Goal: Find contact information: Find contact information

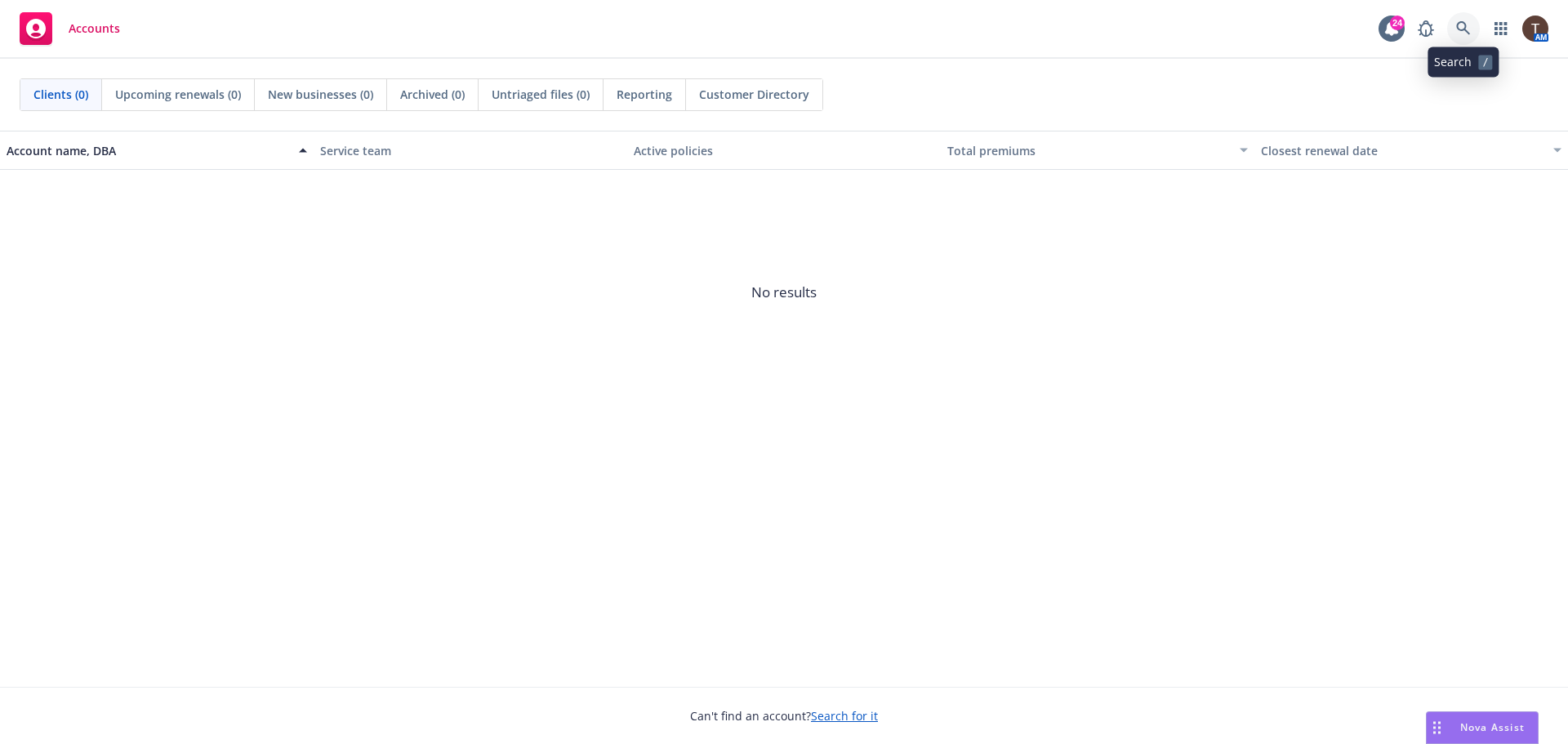
click at [1468, 28] on icon at bounding box center [1464, 28] width 15 height 15
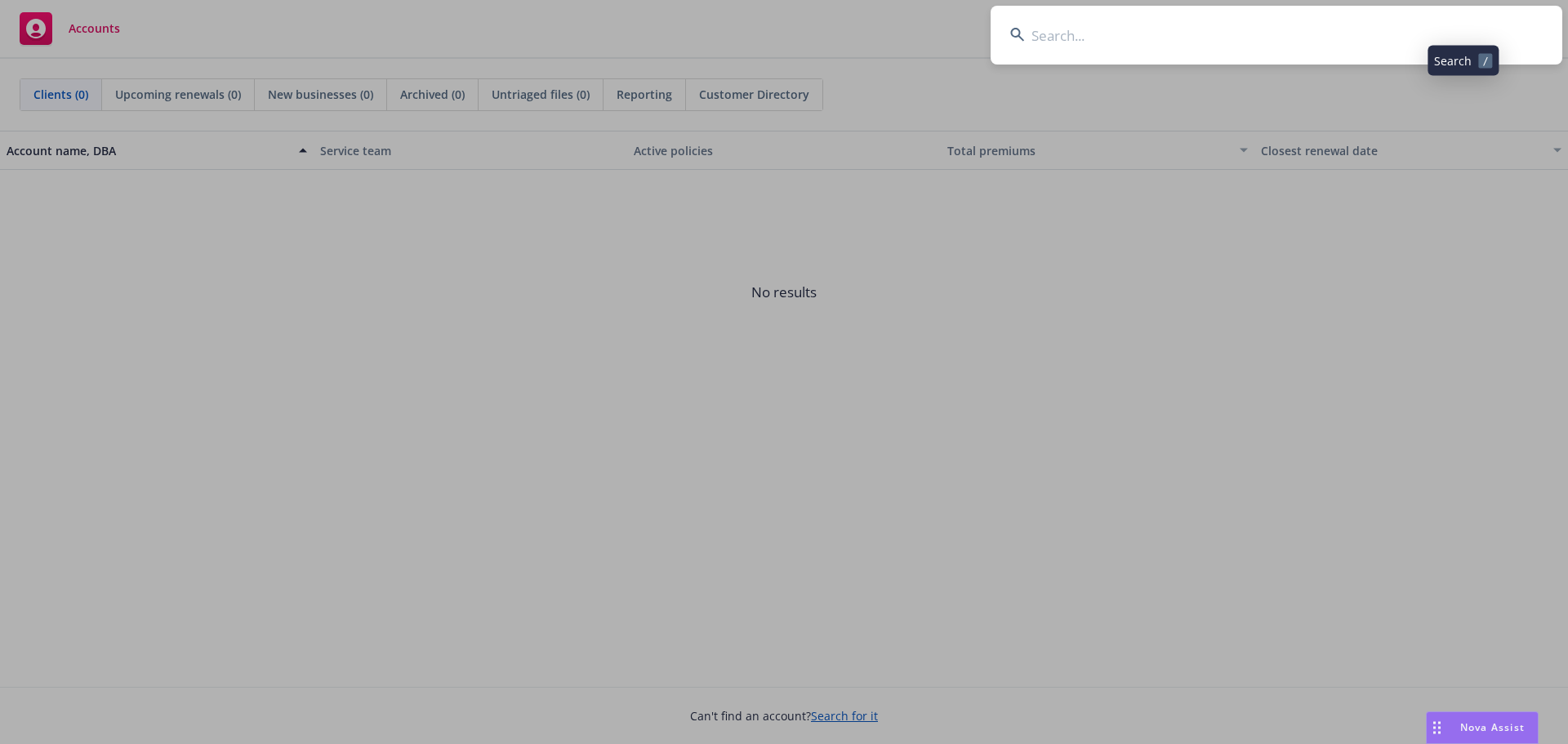
click at [1402, 38] on input at bounding box center [1276, 35] width 572 height 59
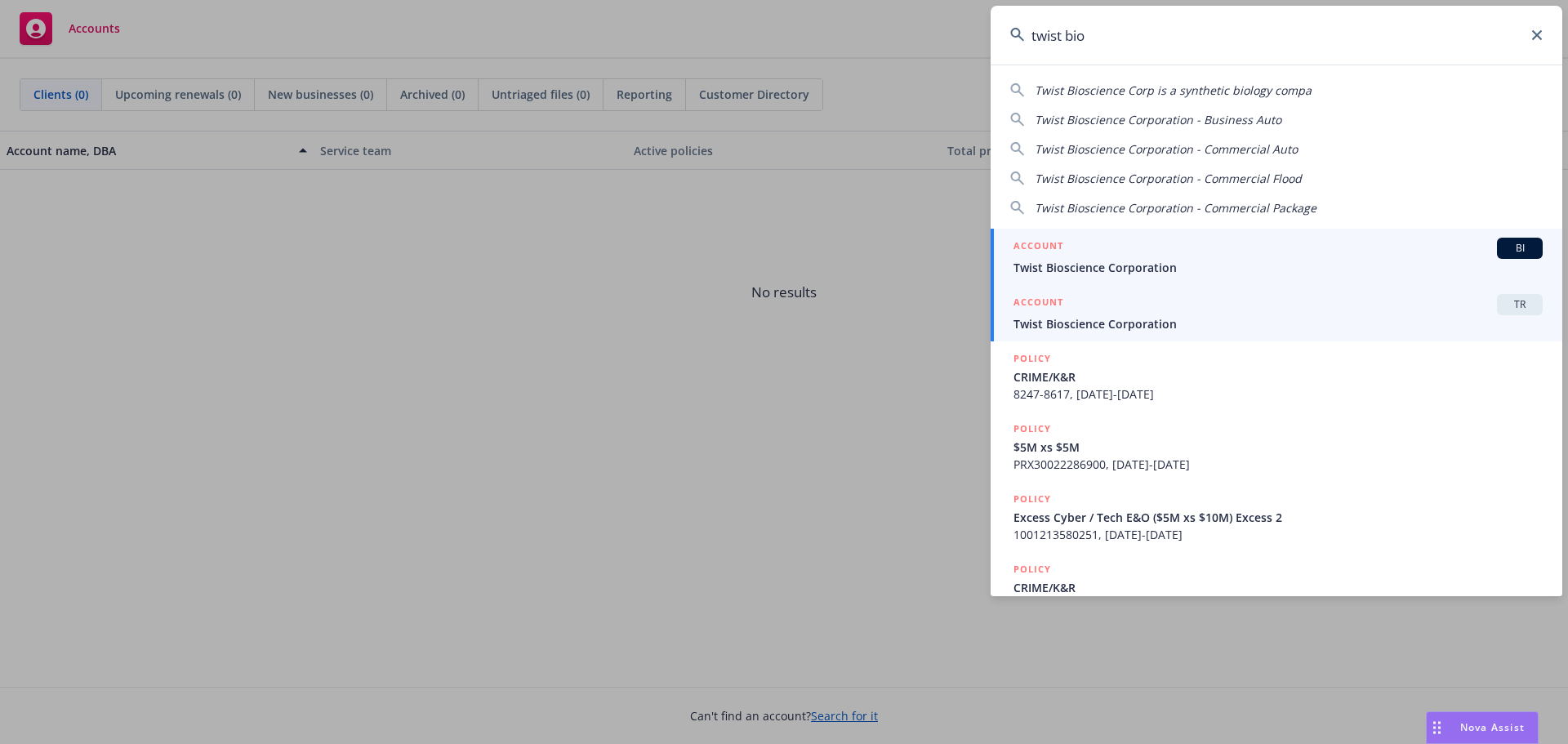
type input "twist bio"
click at [1217, 307] on div "ACCOUNT TR" at bounding box center [1277, 305] width 529 height 21
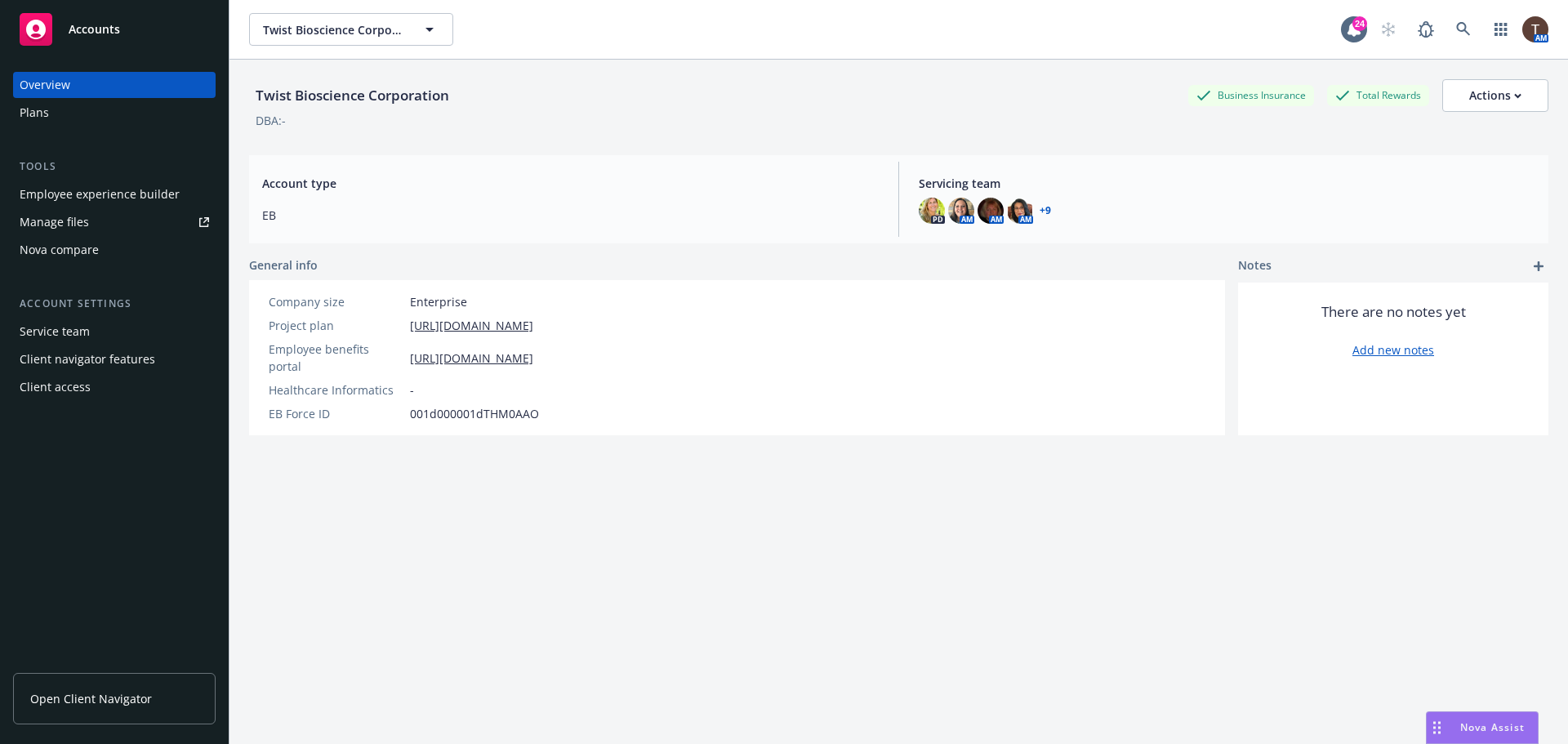
click at [70, 694] on span "Open Client Navigator" at bounding box center [90, 699] width 122 height 18
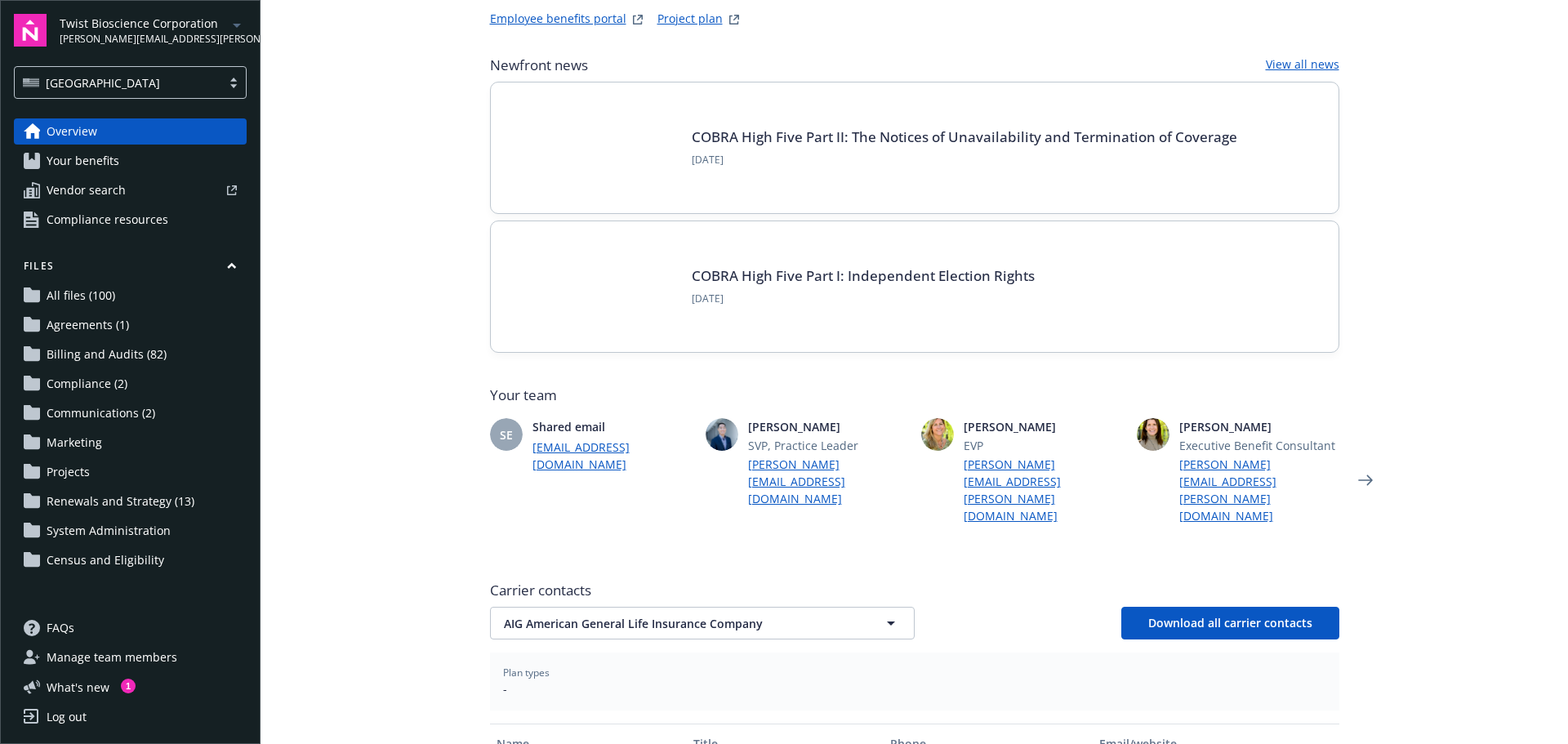
scroll to position [314, 0]
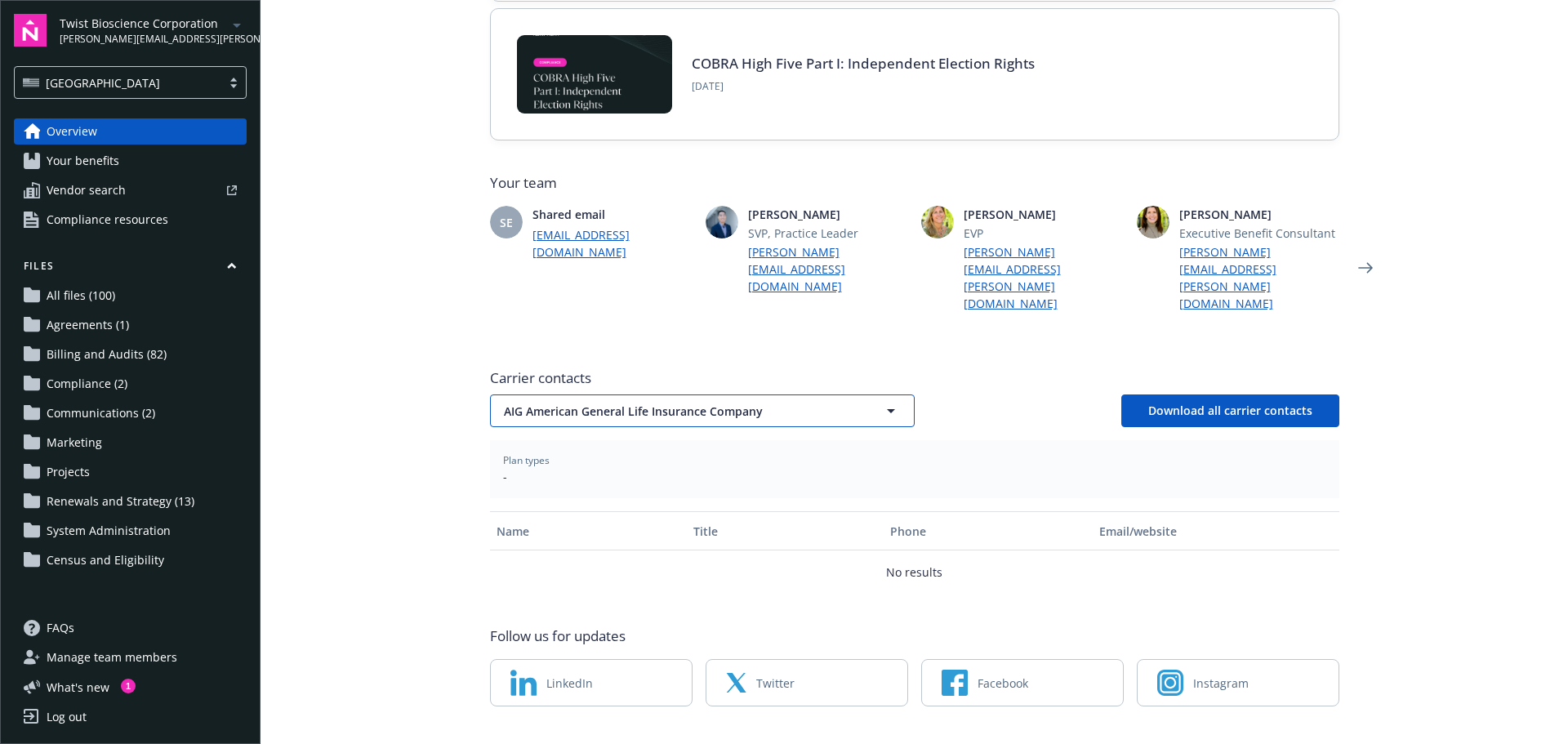
click at [615, 403] on span "AIG American General Life Insurance Company" at bounding box center [673, 412] width 340 height 18
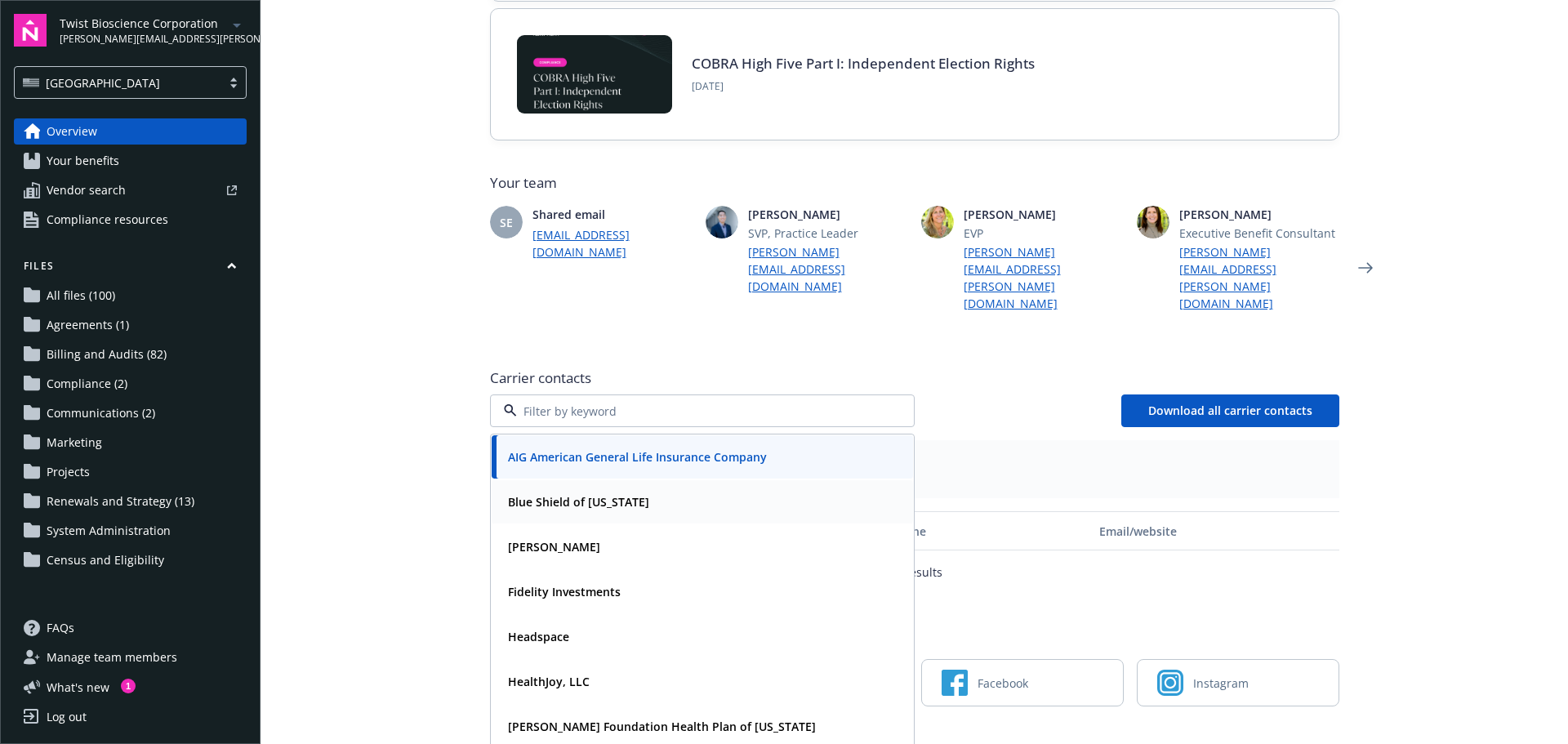
click at [567, 495] on strong "Blue Shield of California" at bounding box center [579, 502] width 141 height 16
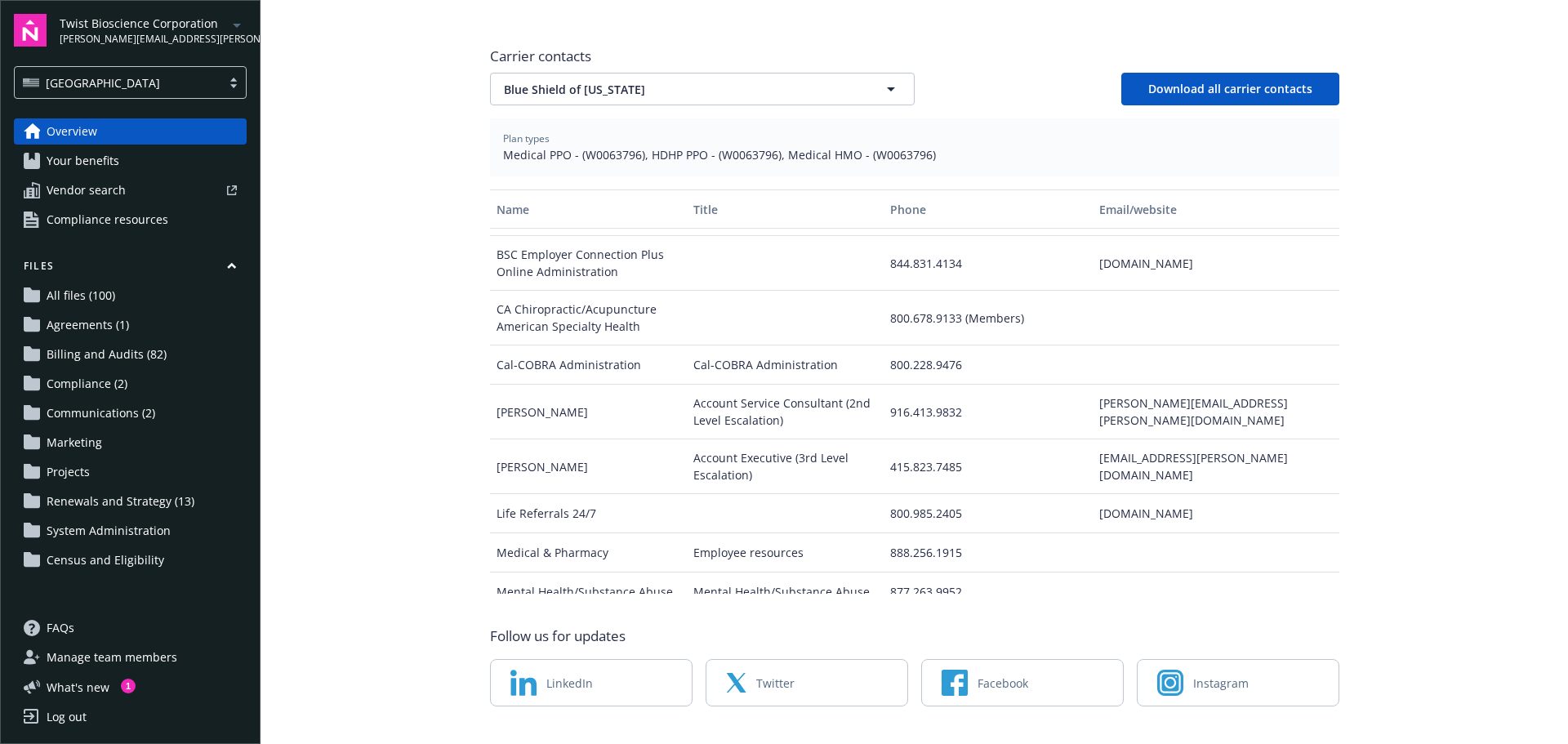
scroll to position [208, 0]
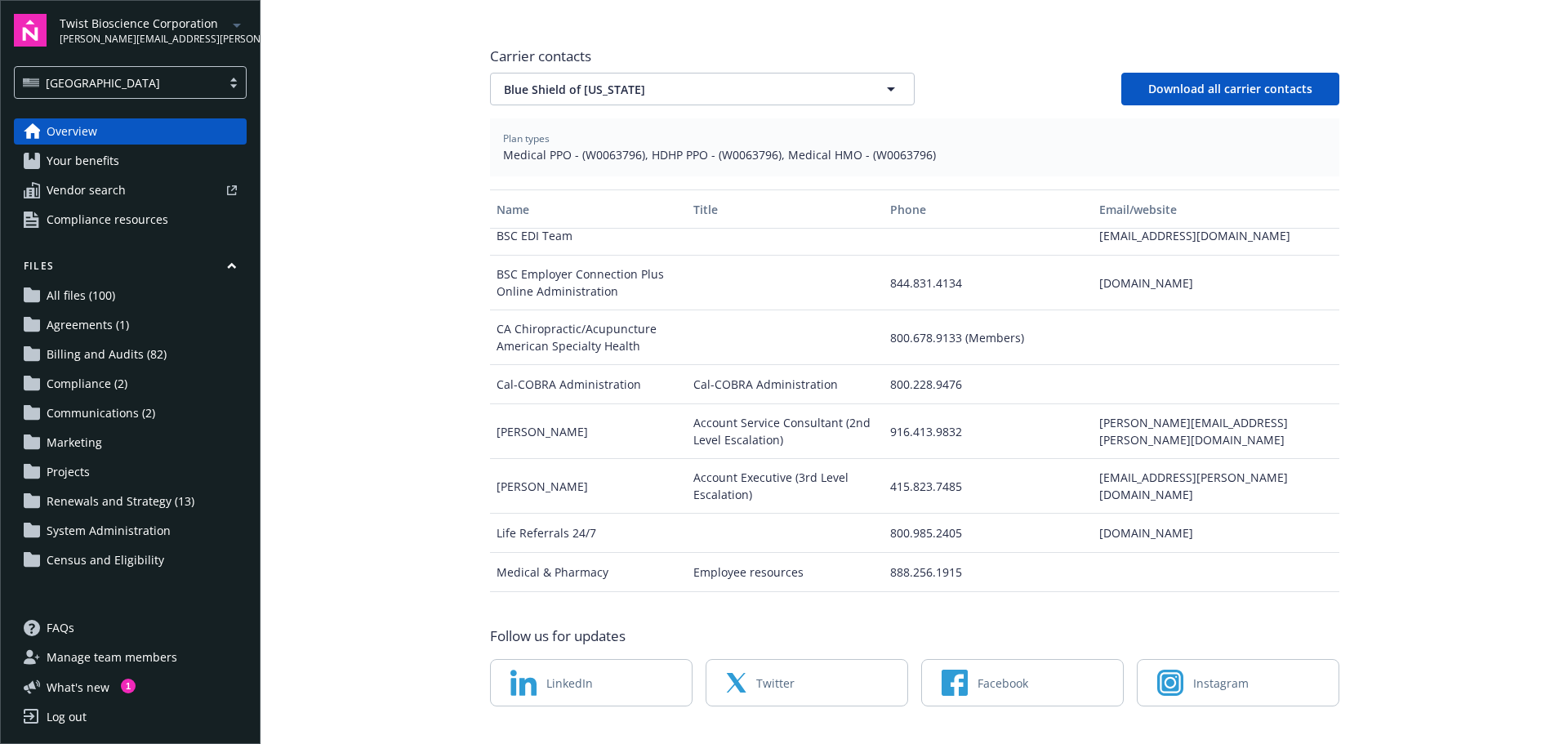
click at [1116, 404] on div "carolyn.garner@blueshieldca.com" at bounding box center [1216, 431] width 246 height 54
copy div "carolyn.garner@blueshieldca.com"
